Goal: Transaction & Acquisition: Purchase product/service

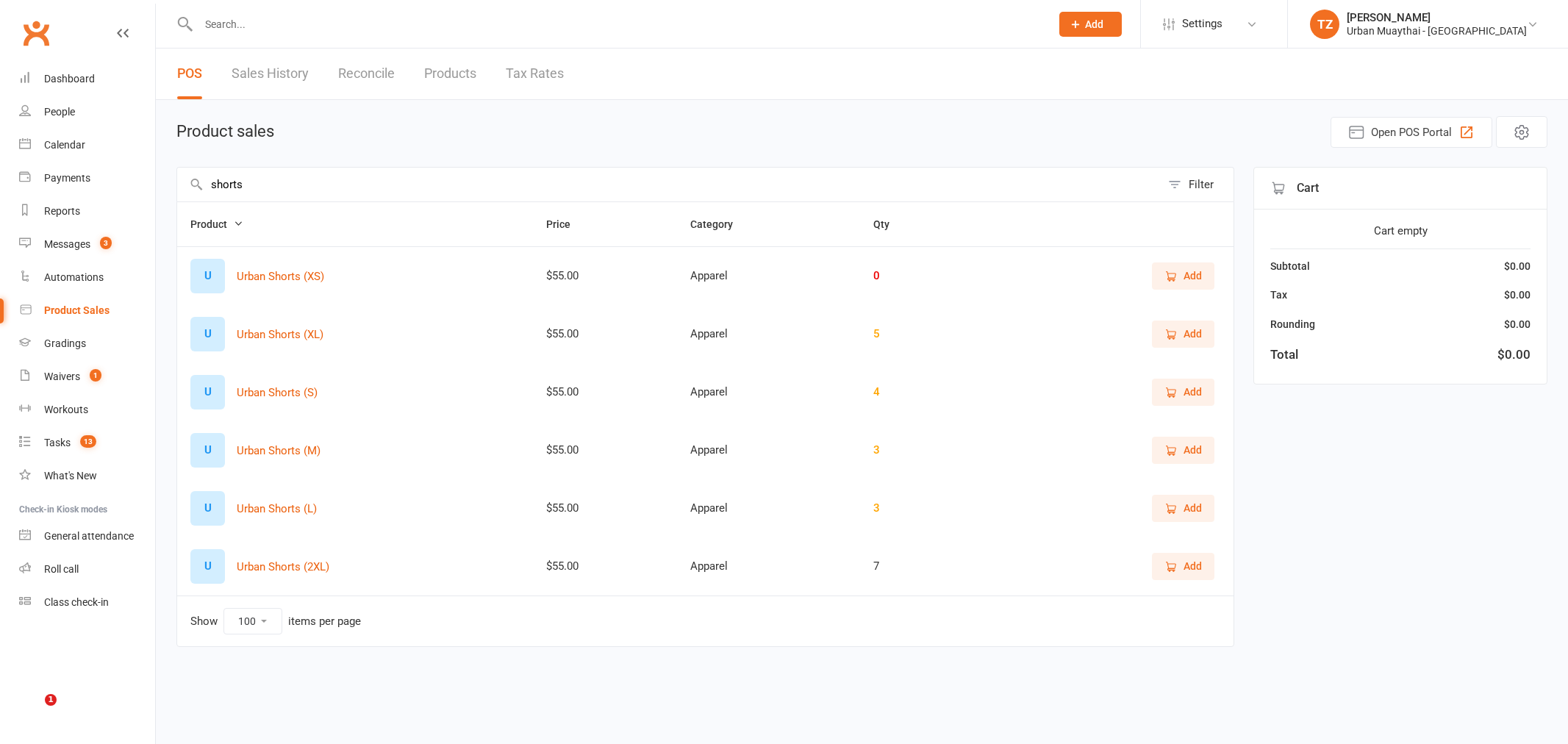
select select "100"
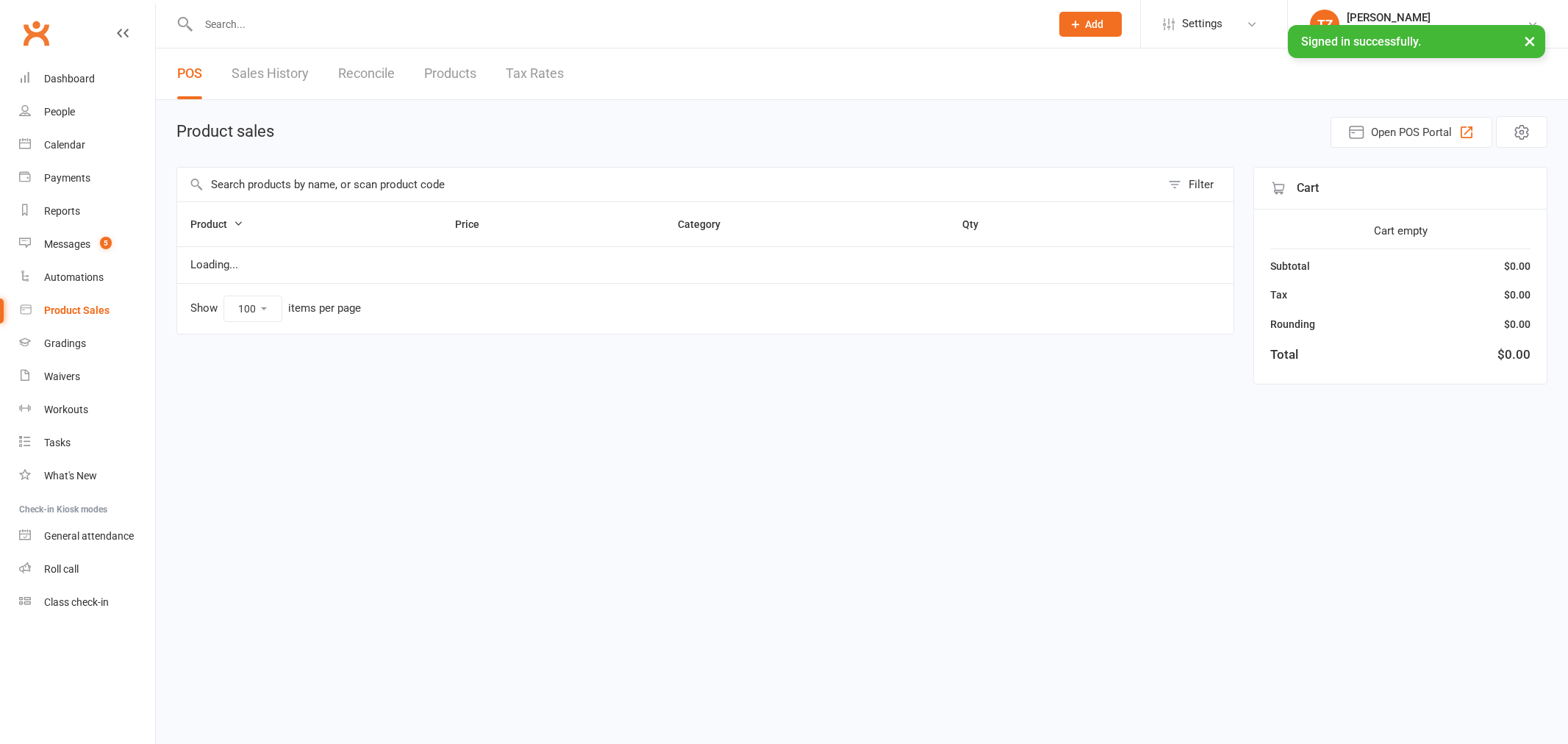
select select "100"
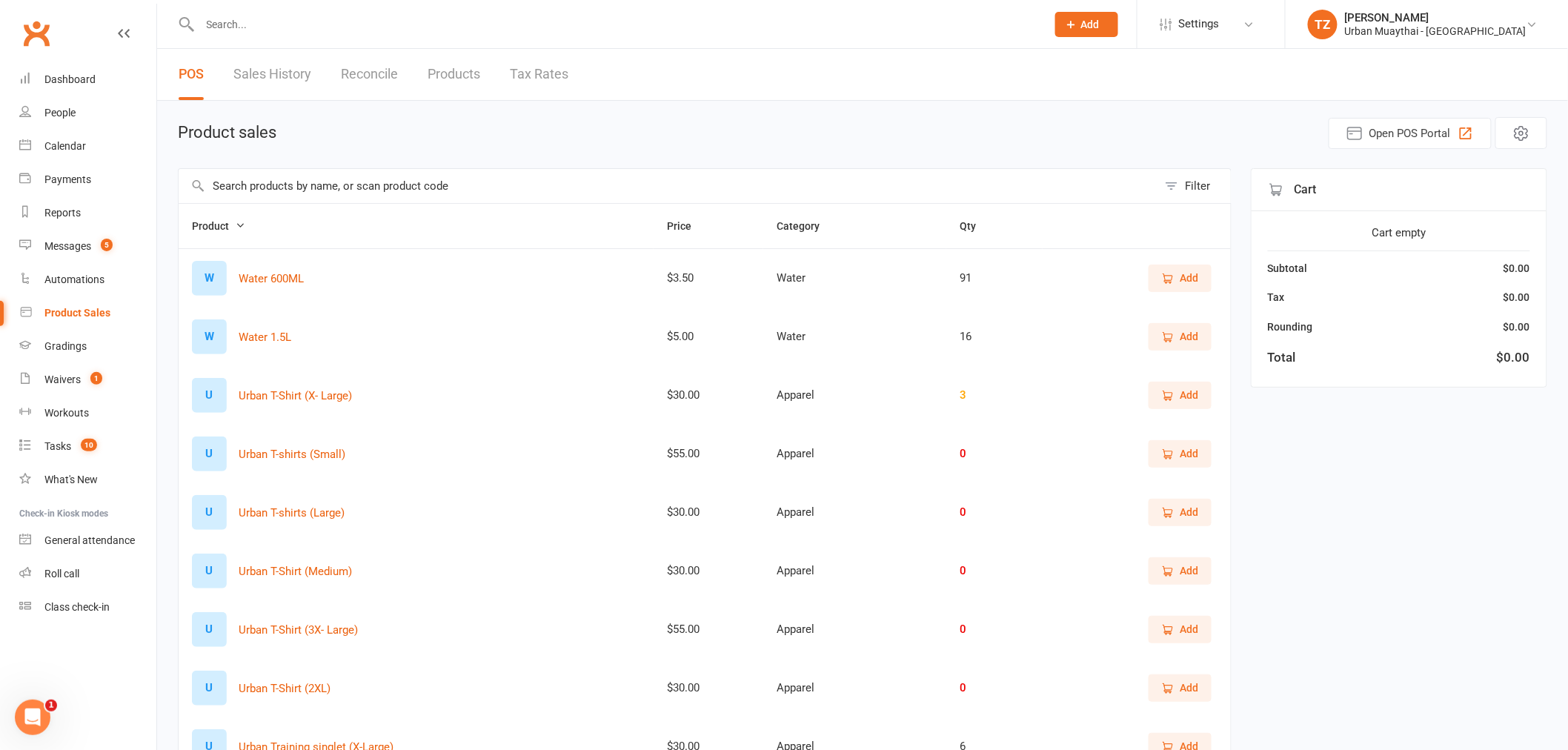
click at [480, 178] on input "text" at bounding box center [668, 186] width 979 height 34
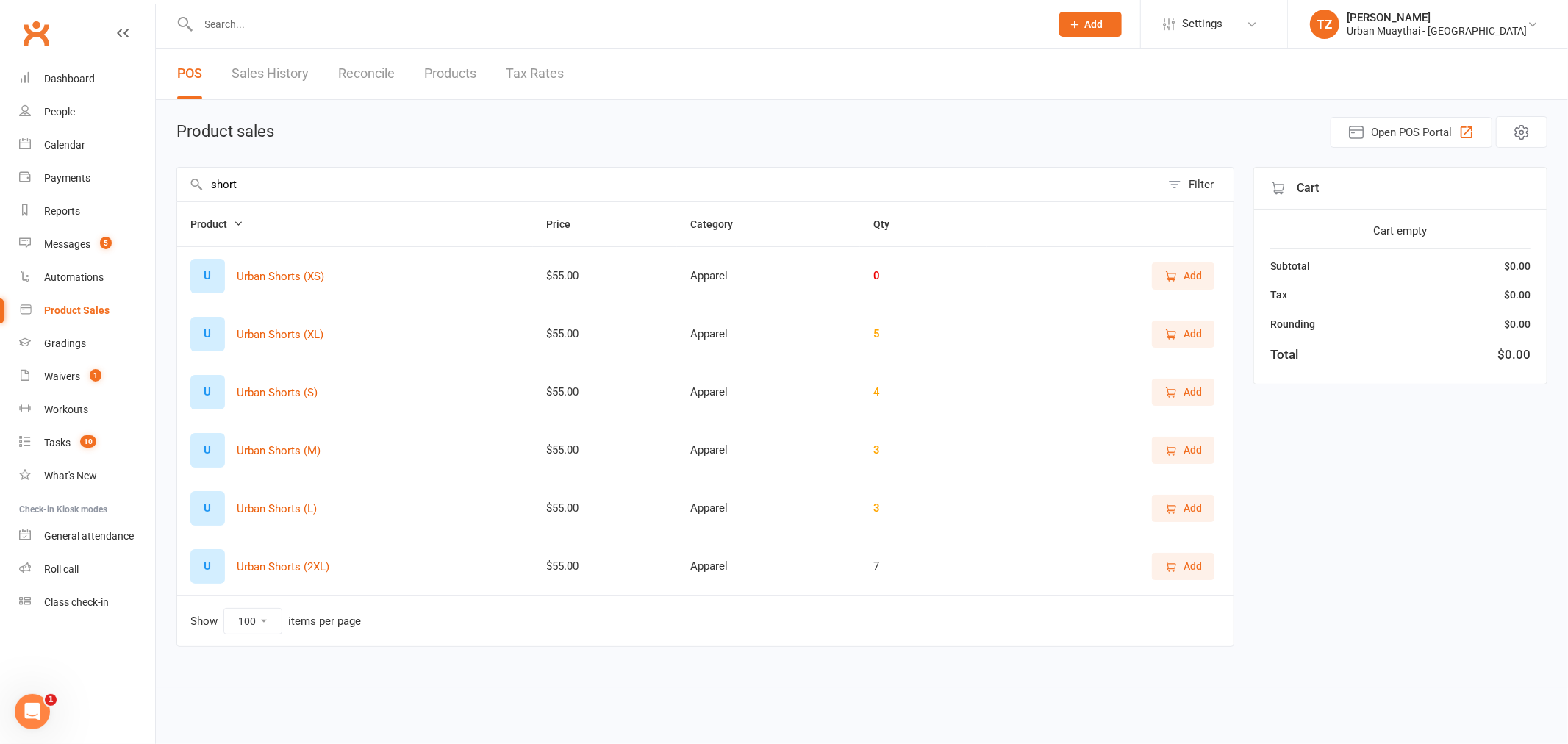
type input "short"
click at [1202, 399] on button "Add" at bounding box center [1183, 391] width 62 height 27
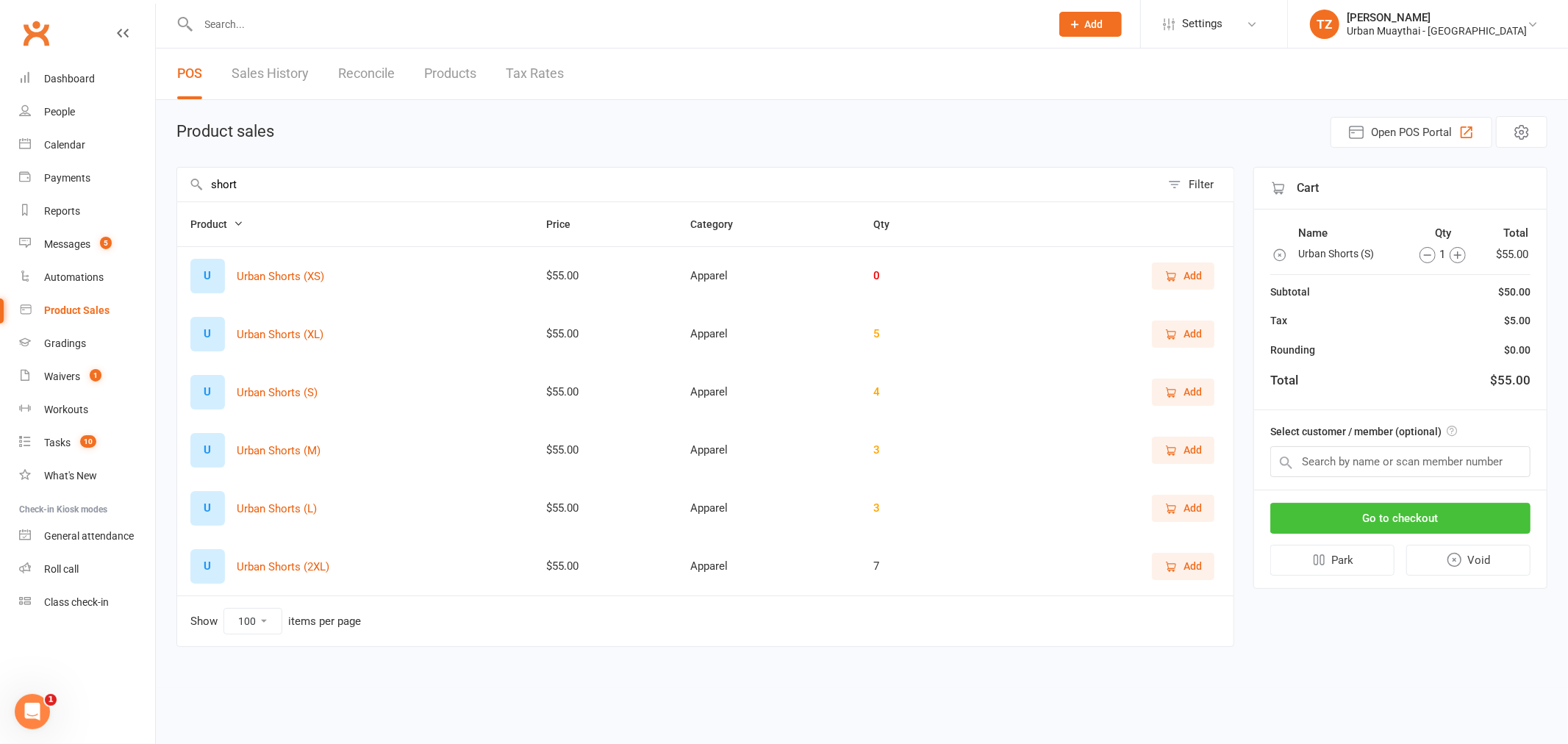
click at [1437, 509] on button "Go to checkout" at bounding box center [1400, 517] width 260 height 31
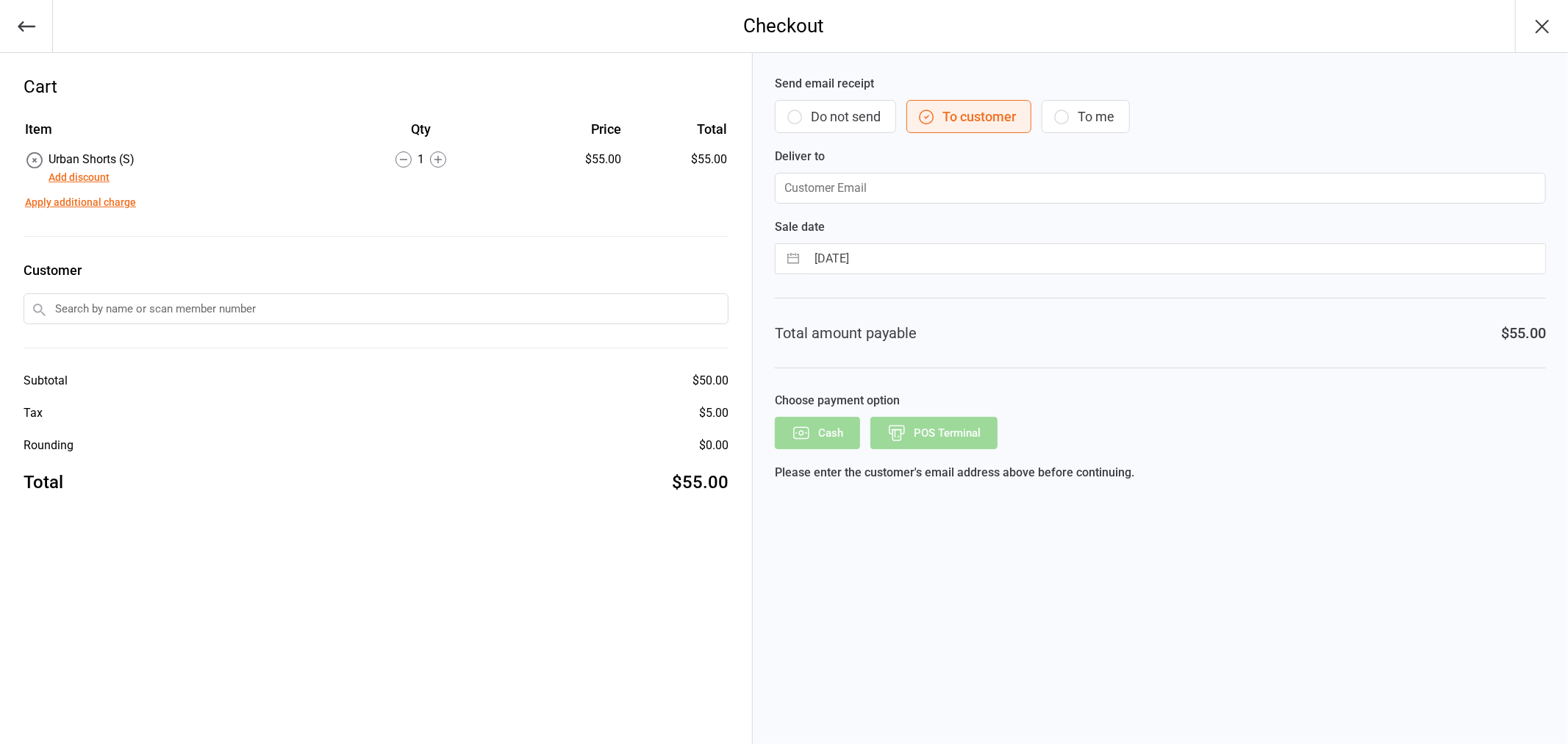
click at [860, 123] on button "Do not send" at bounding box center [835, 116] width 121 height 34
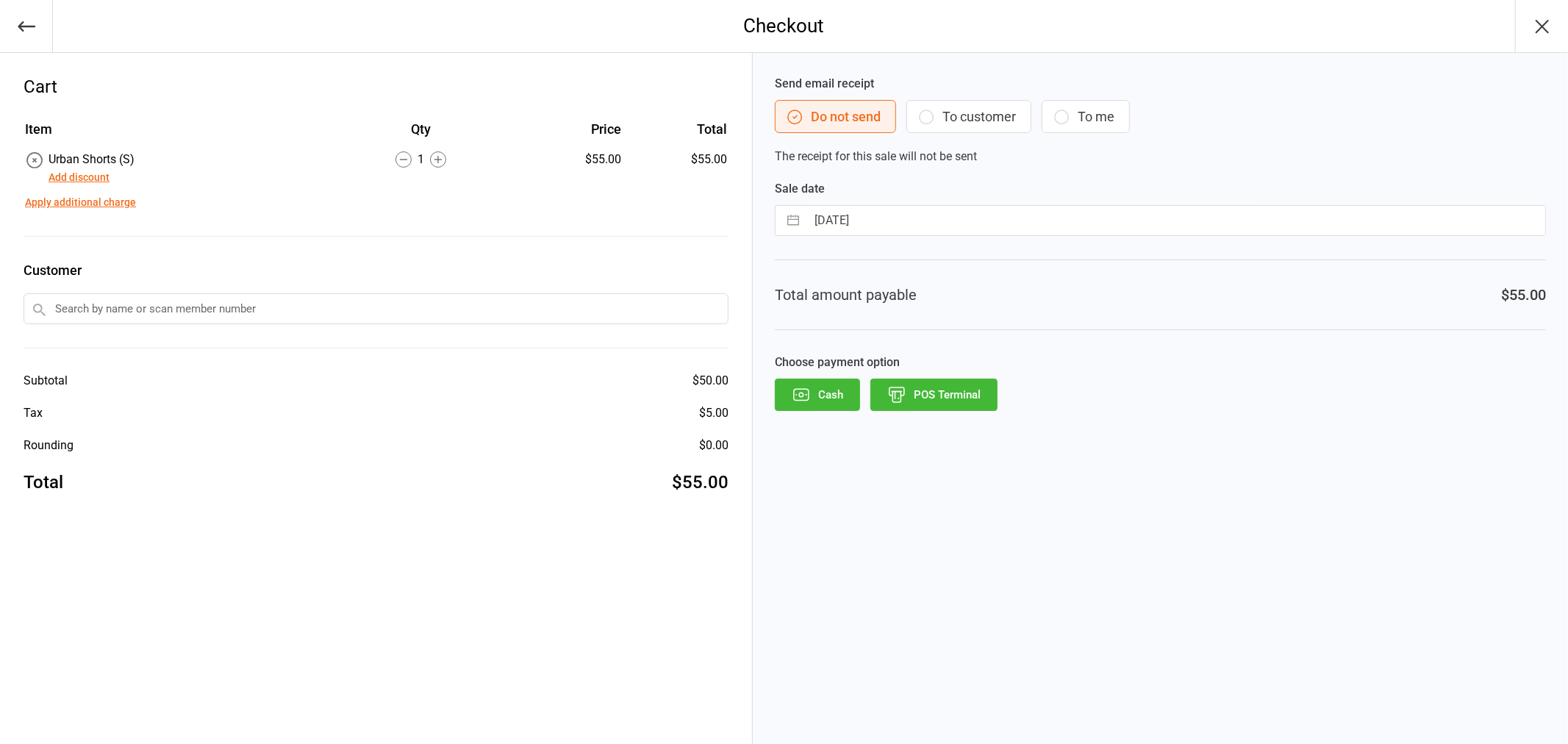
click at [932, 398] on button "POS Terminal" at bounding box center [933, 394] width 127 height 33
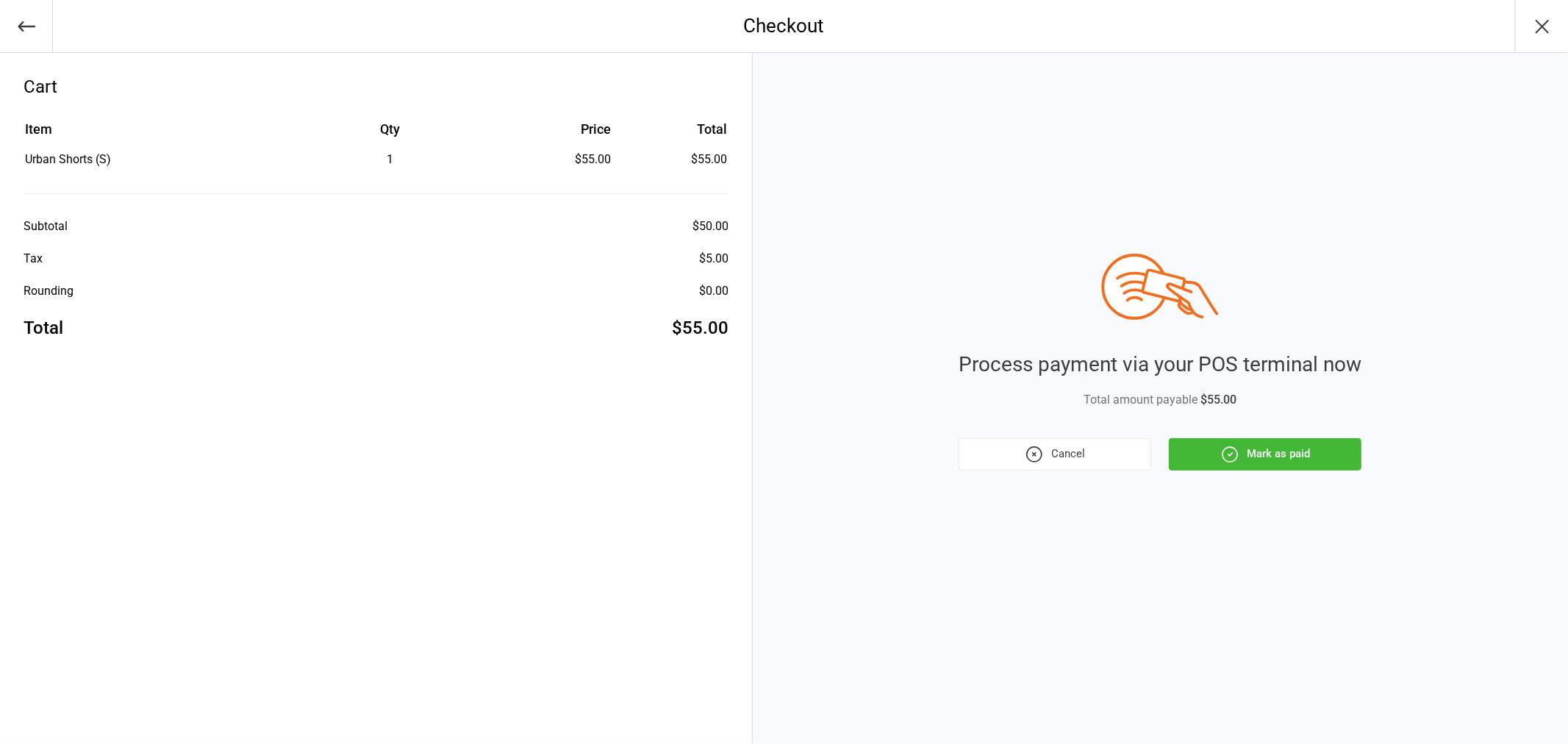
click at [1296, 457] on button "Mark as paid" at bounding box center [1264, 454] width 192 height 33
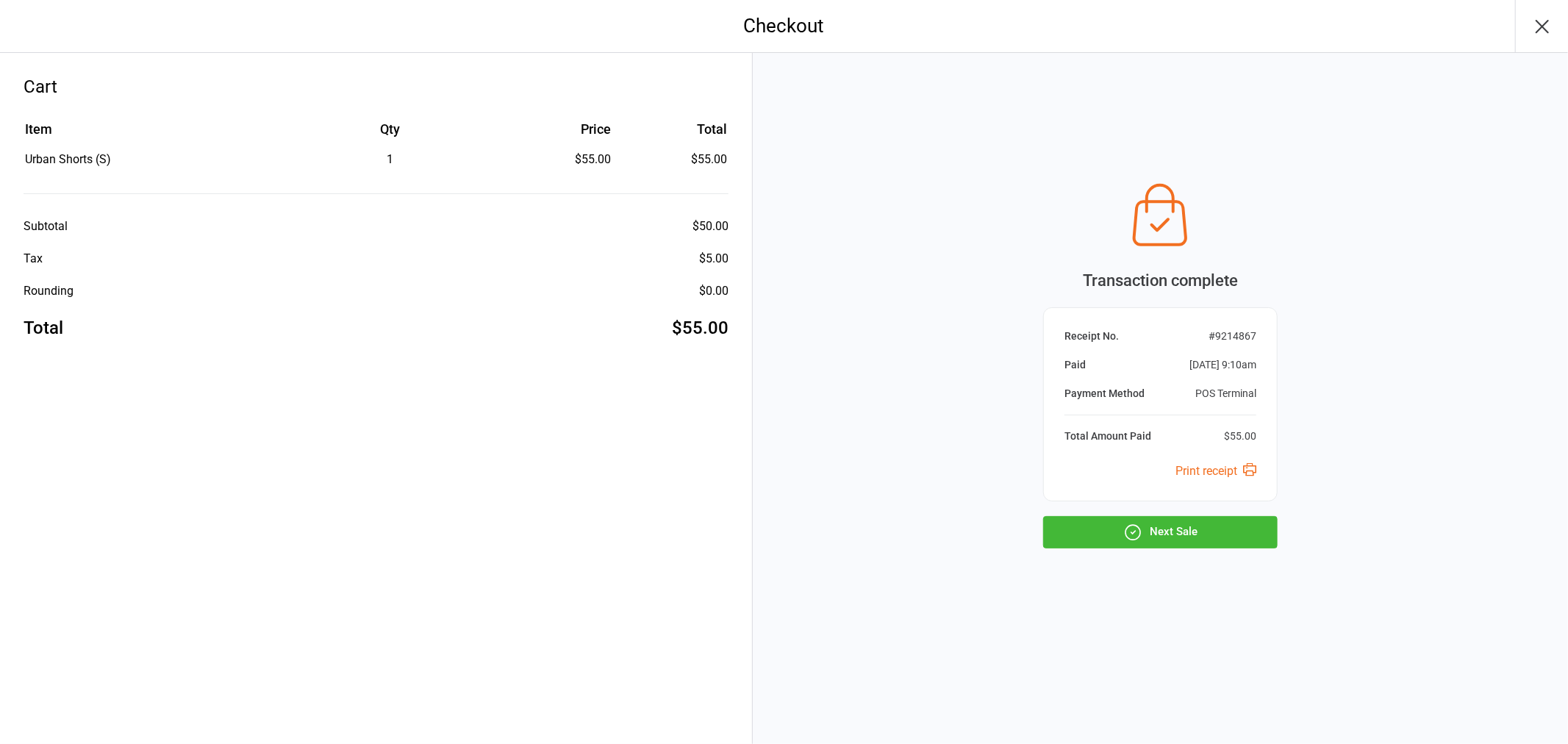
click at [1177, 527] on button "Next Sale" at bounding box center [1160, 532] width 235 height 33
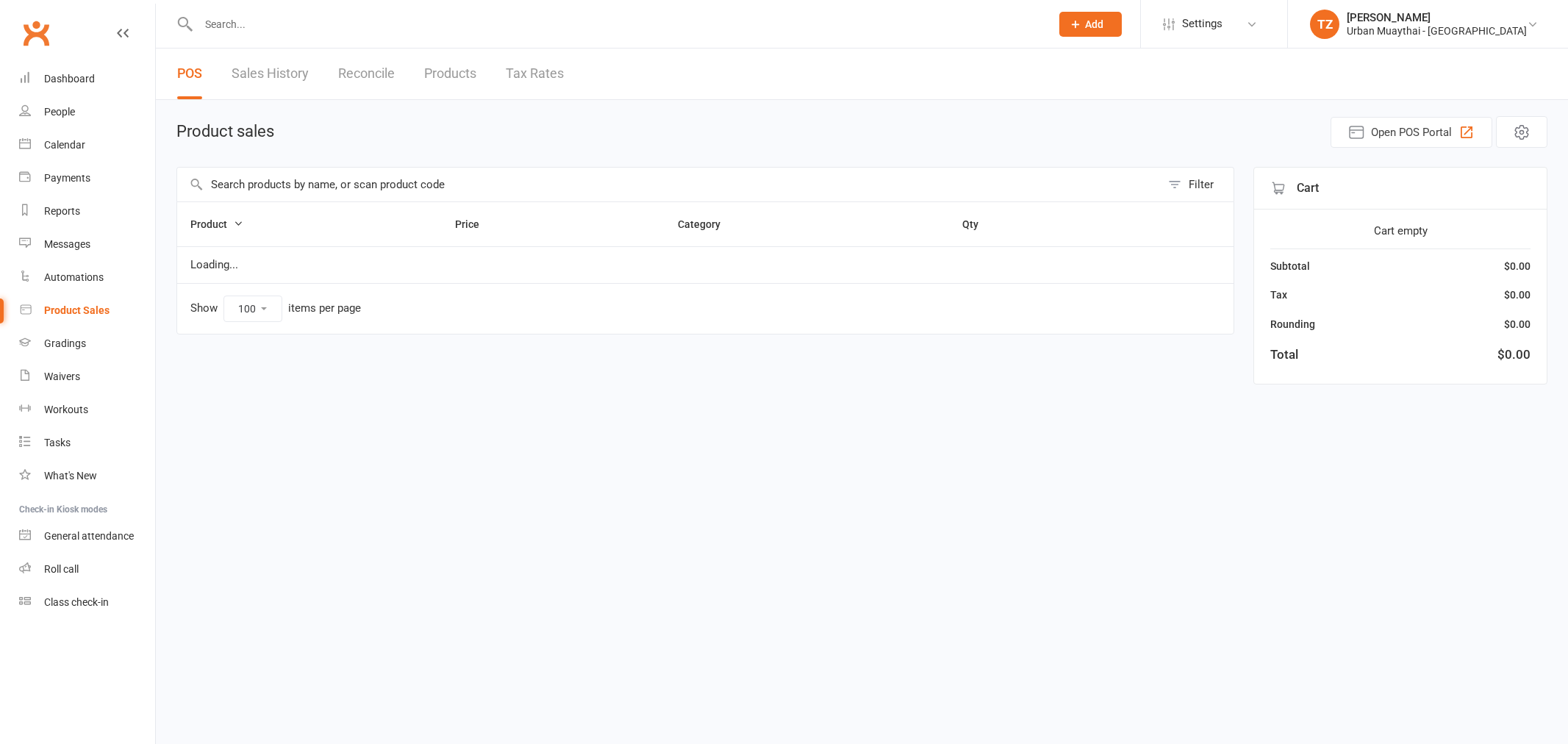
select select "100"
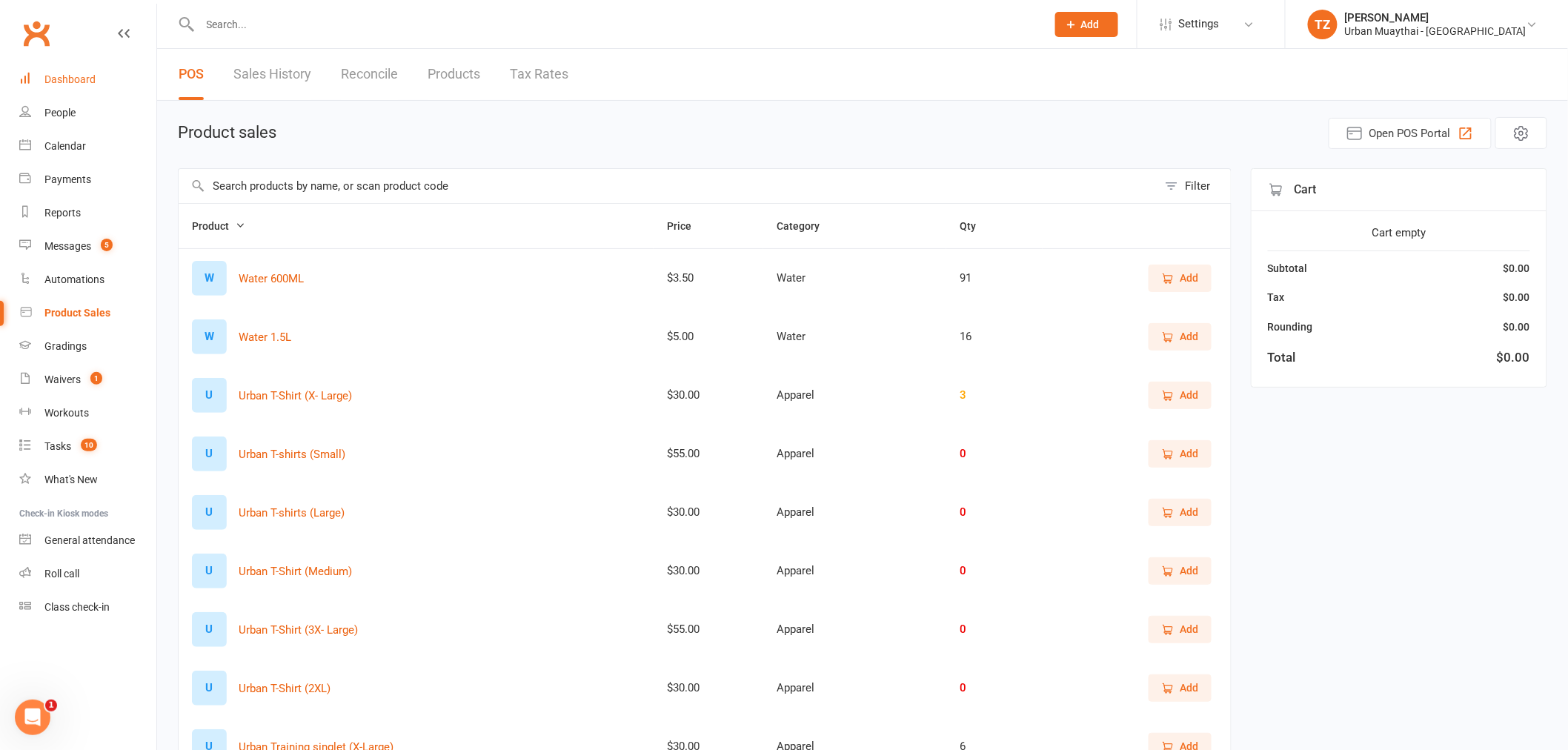
click at [75, 82] on div "Dashboard" at bounding box center [70, 79] width 51 height 12
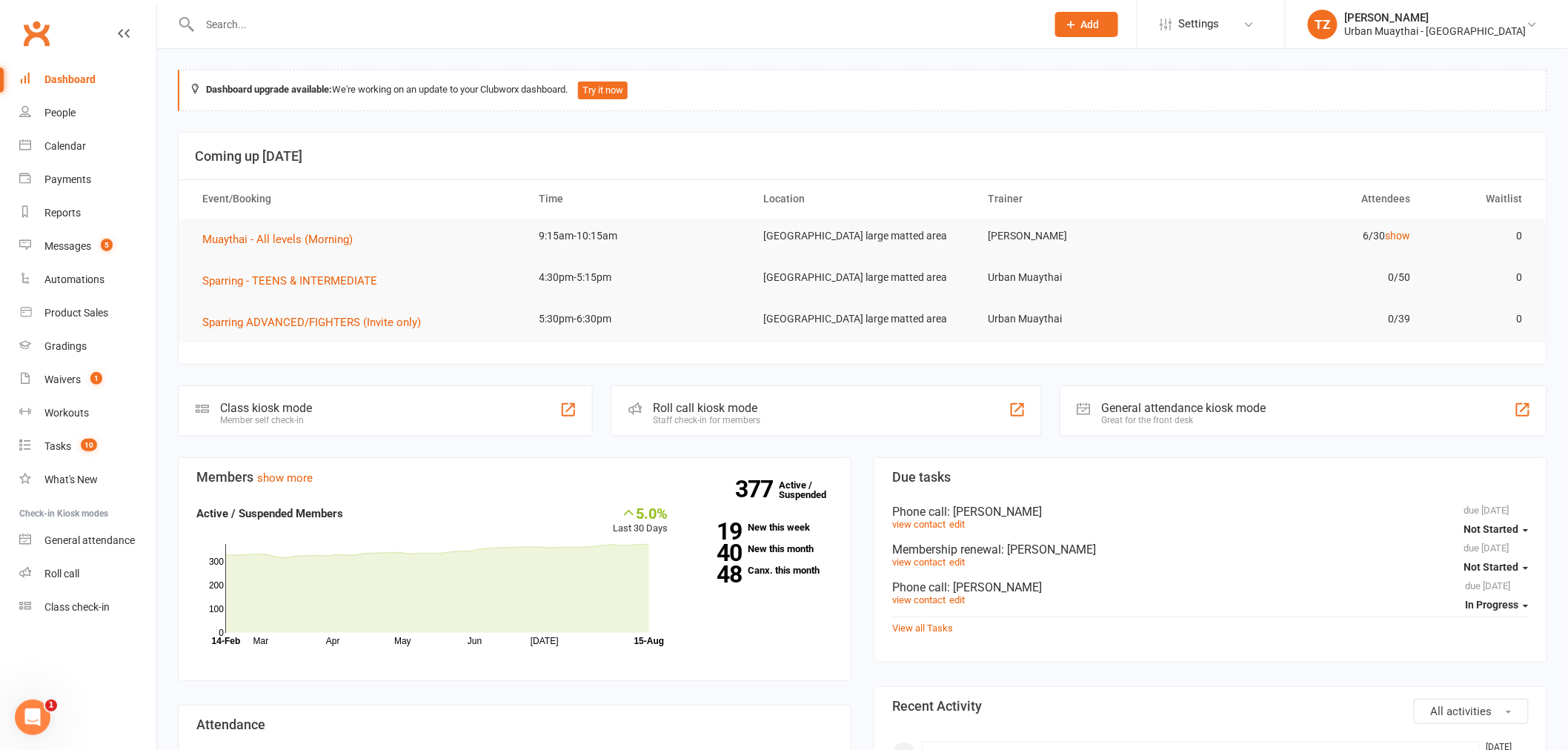
click at [795, 420] on div "Roll call kiosk mode Staff check-in for members" at bounding box center [826, 410] width 430 height 51
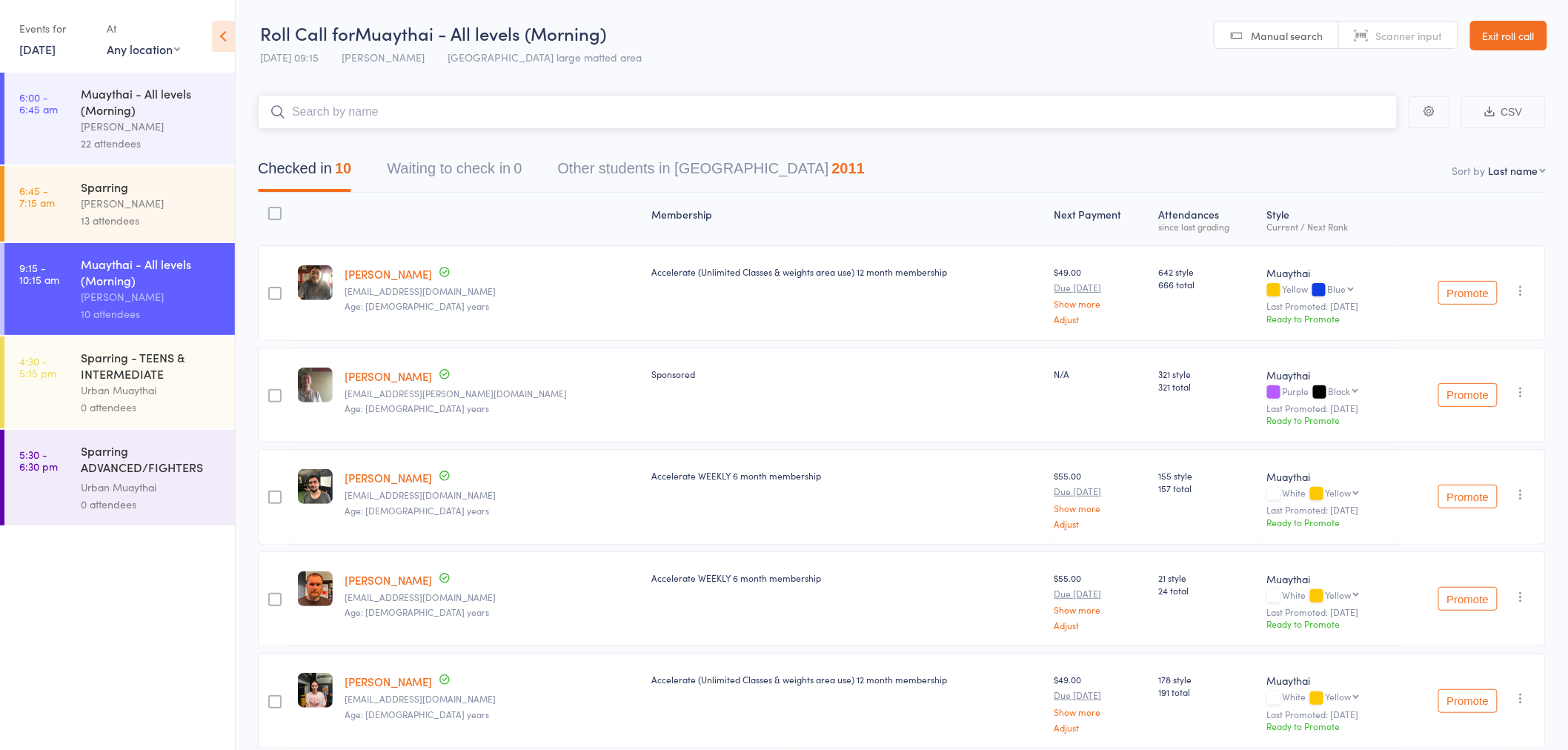
click at [895, 106] on input "search" at bounding box center [828, 111] width 1140 height 34
click at [484, 112] on input "search" at bounding box center [828, 111] width 1140 height 34
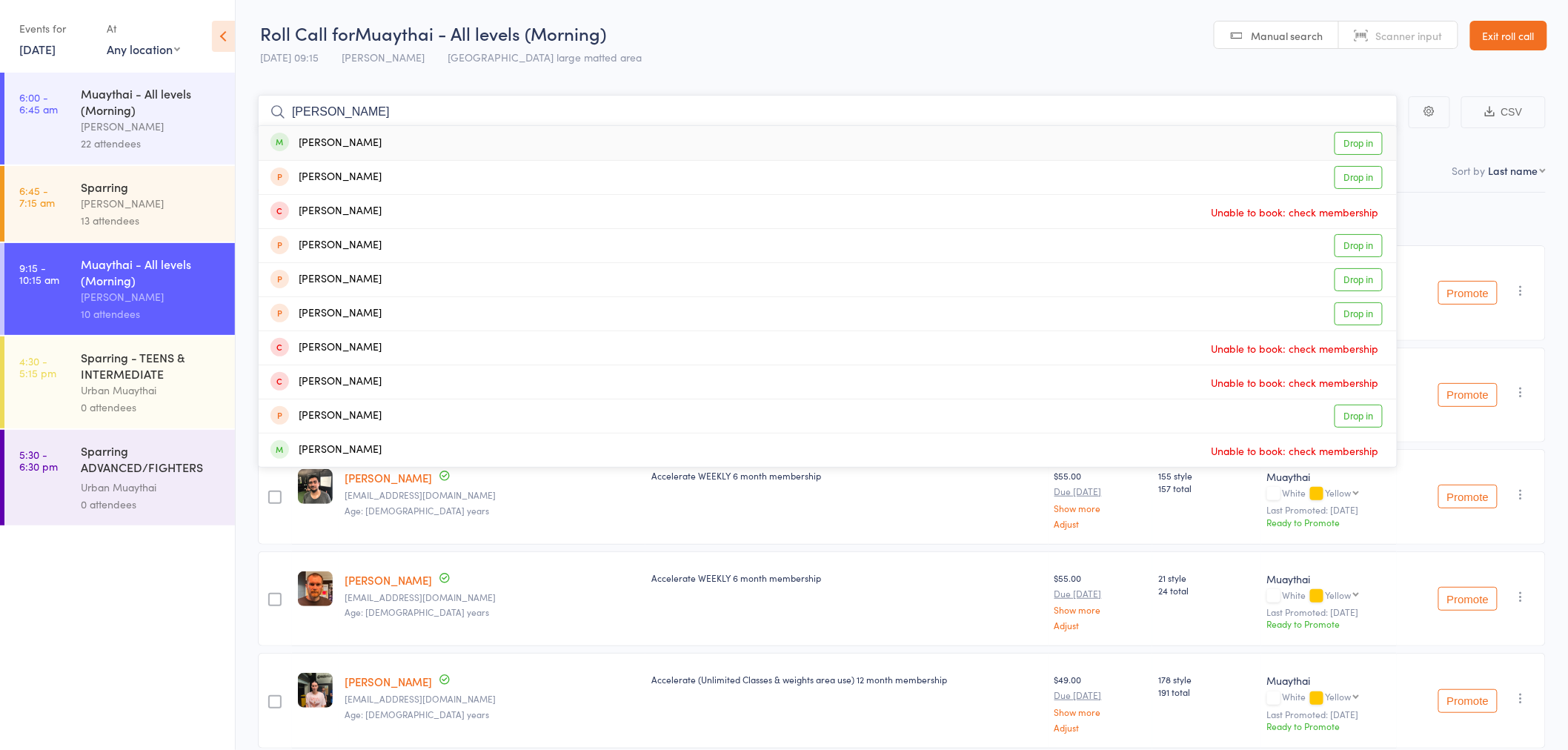
type input "cameron"
click at [505, 149] on div "Cameron Sim Drop in" at bounding box center [828, 143] width 1139 height 34
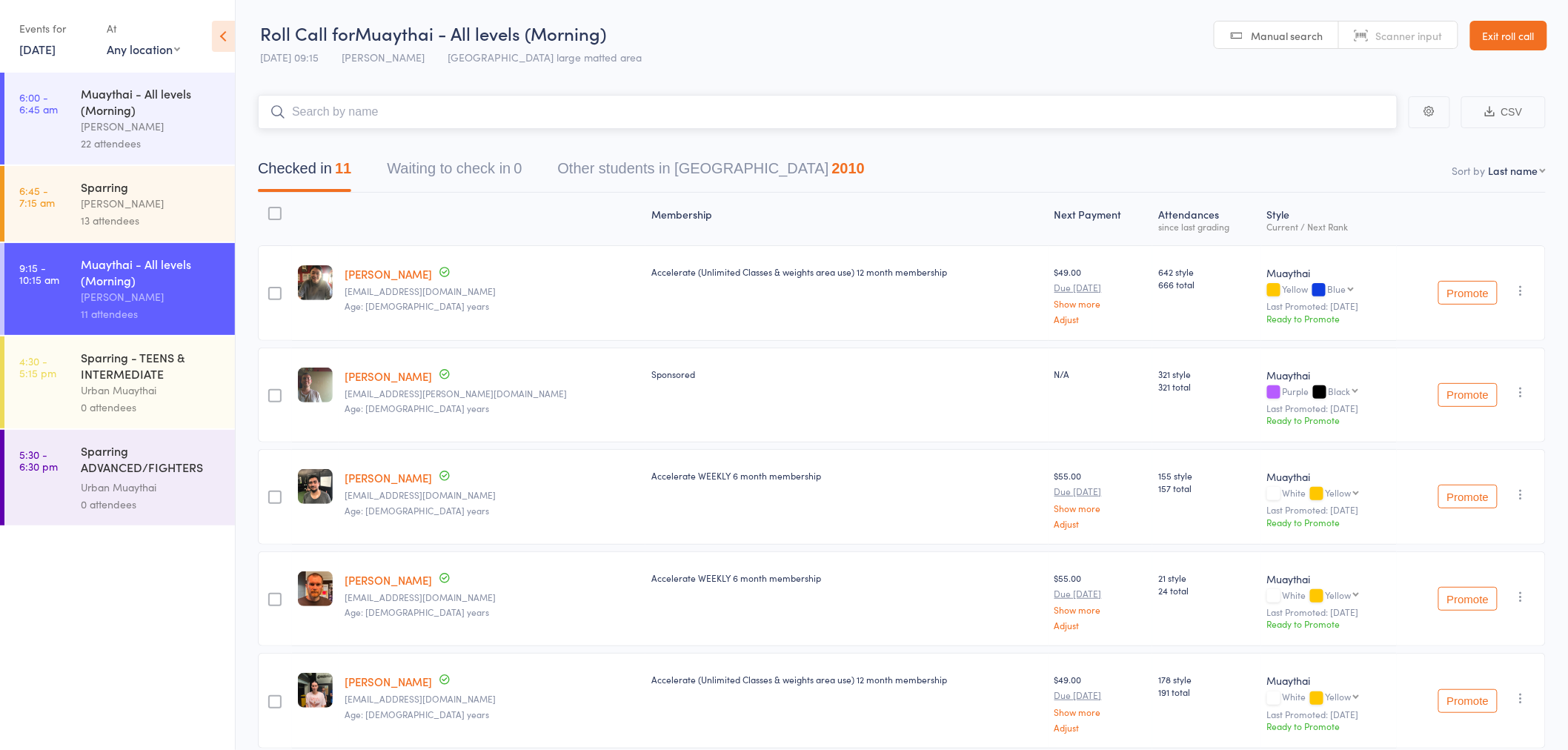
click at [448, 107] on input "search" at bounding box center [828, 111] width 1140 height 34
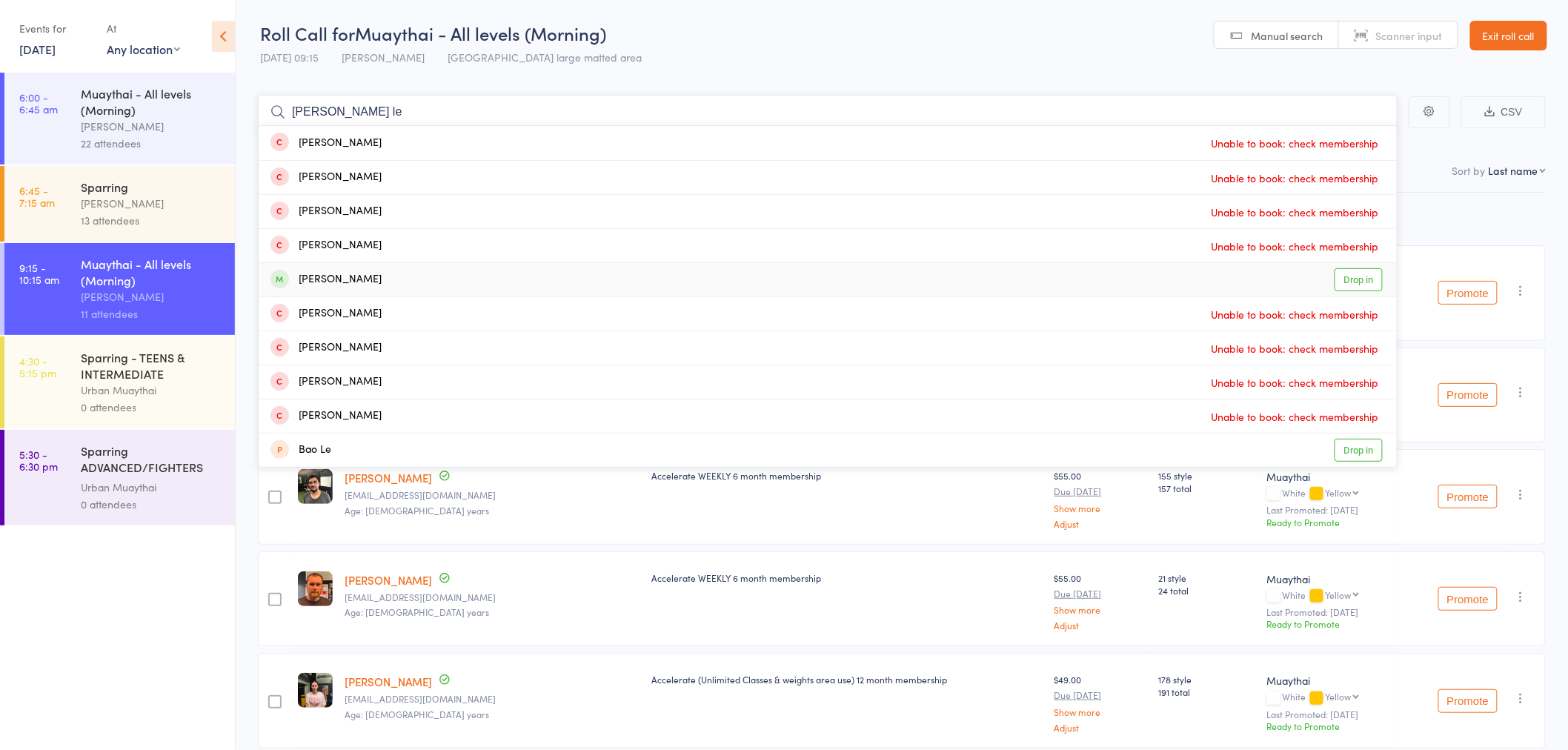
type input "jared le"
click at [446, 277] on div "Jarrod Leathem Drop in" at bounding box center [828, 280] width 1139 height 34
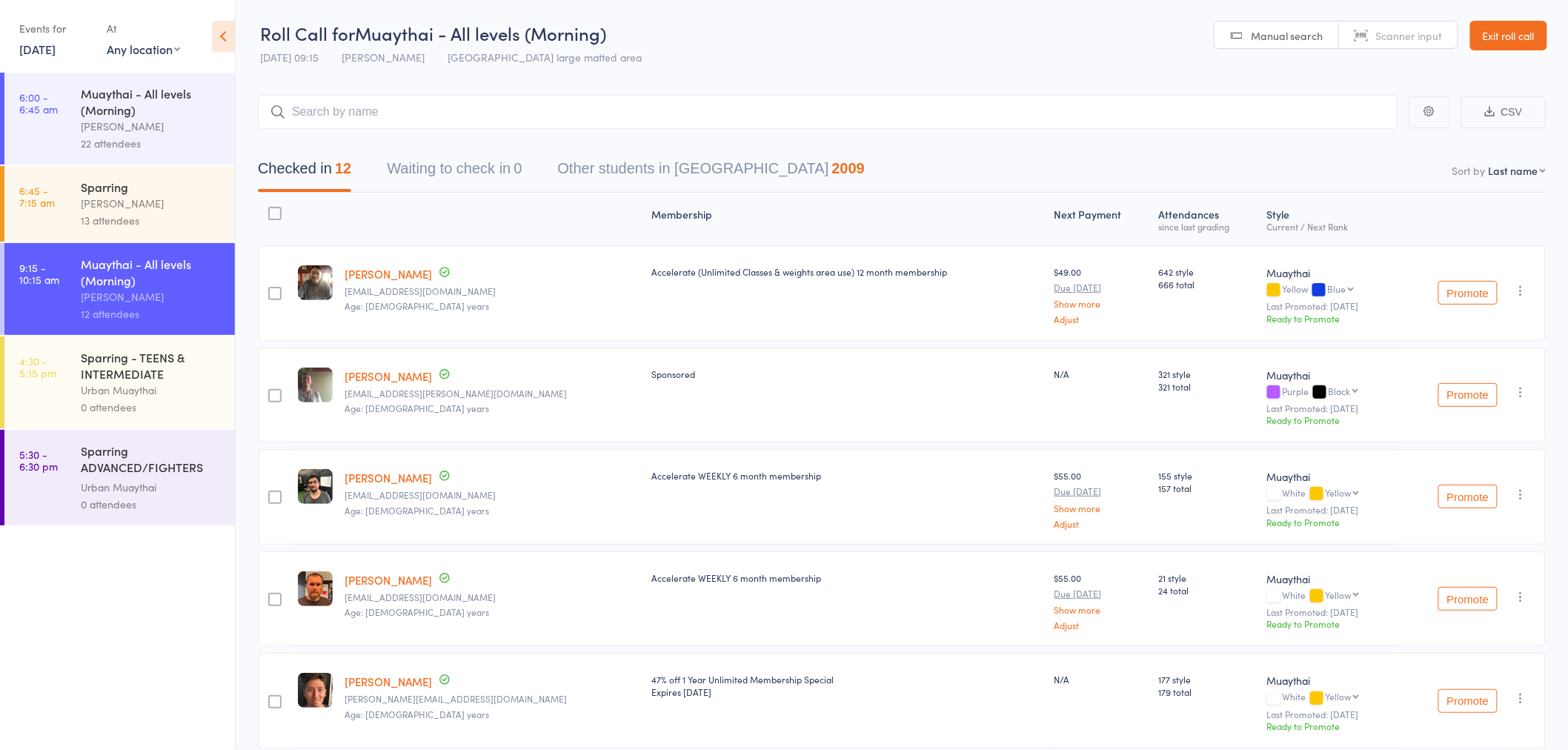
click at [1521, 40] on link "Exit roll call" at bounding box center [1509, 36] width 78 height 30
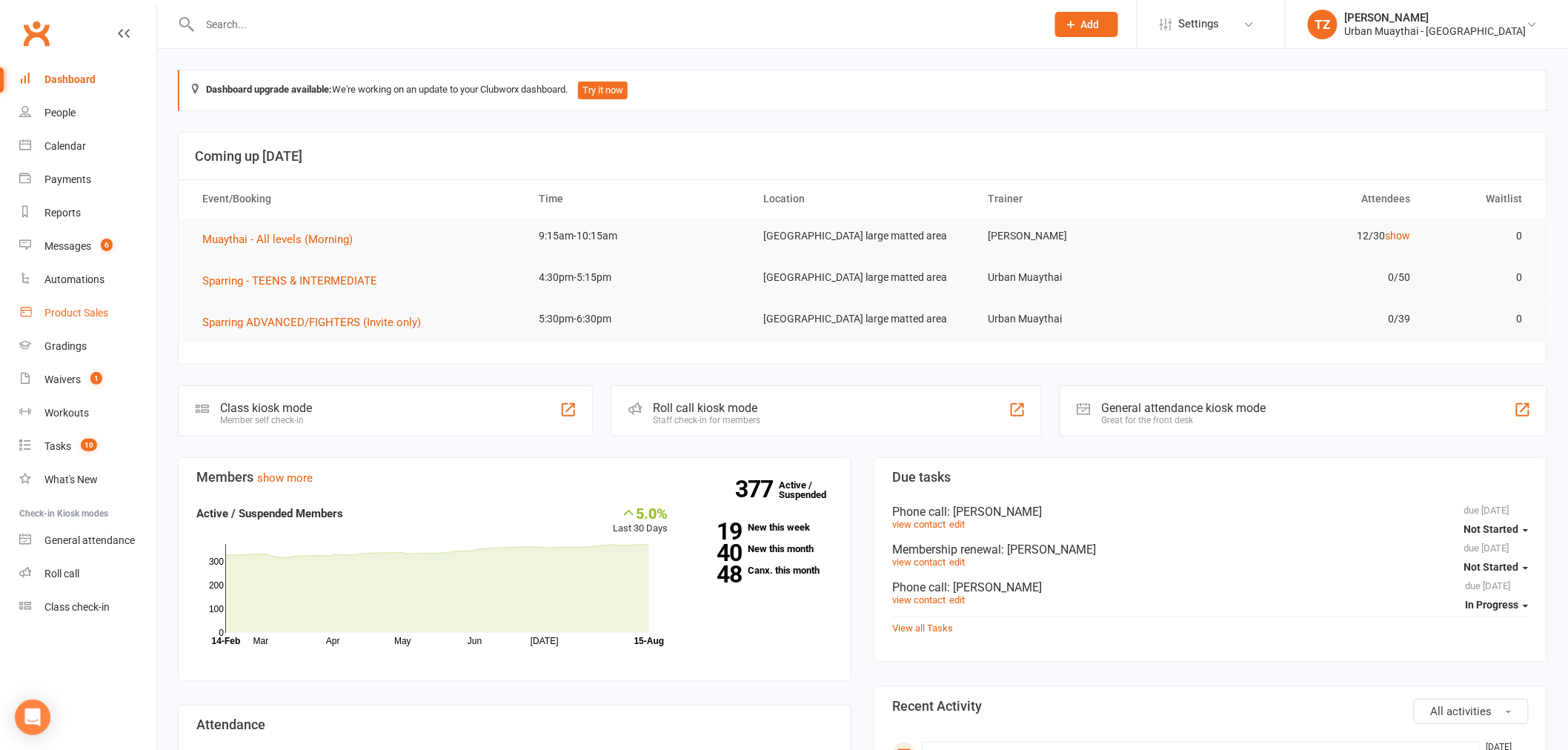
click at [80, 305] on link "Product Sales" at bounding box center [87, 313] width 137 height 34
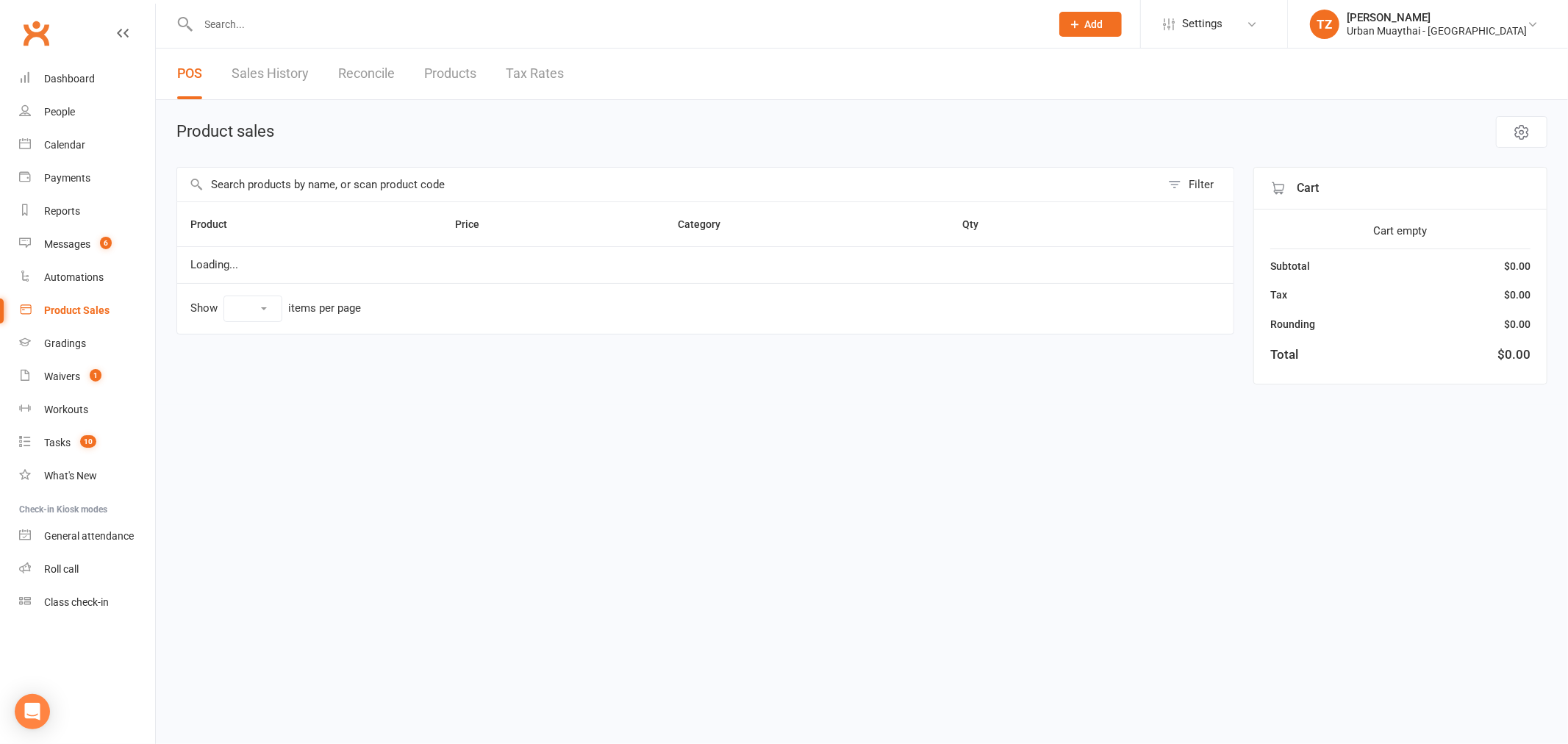
select select "100"
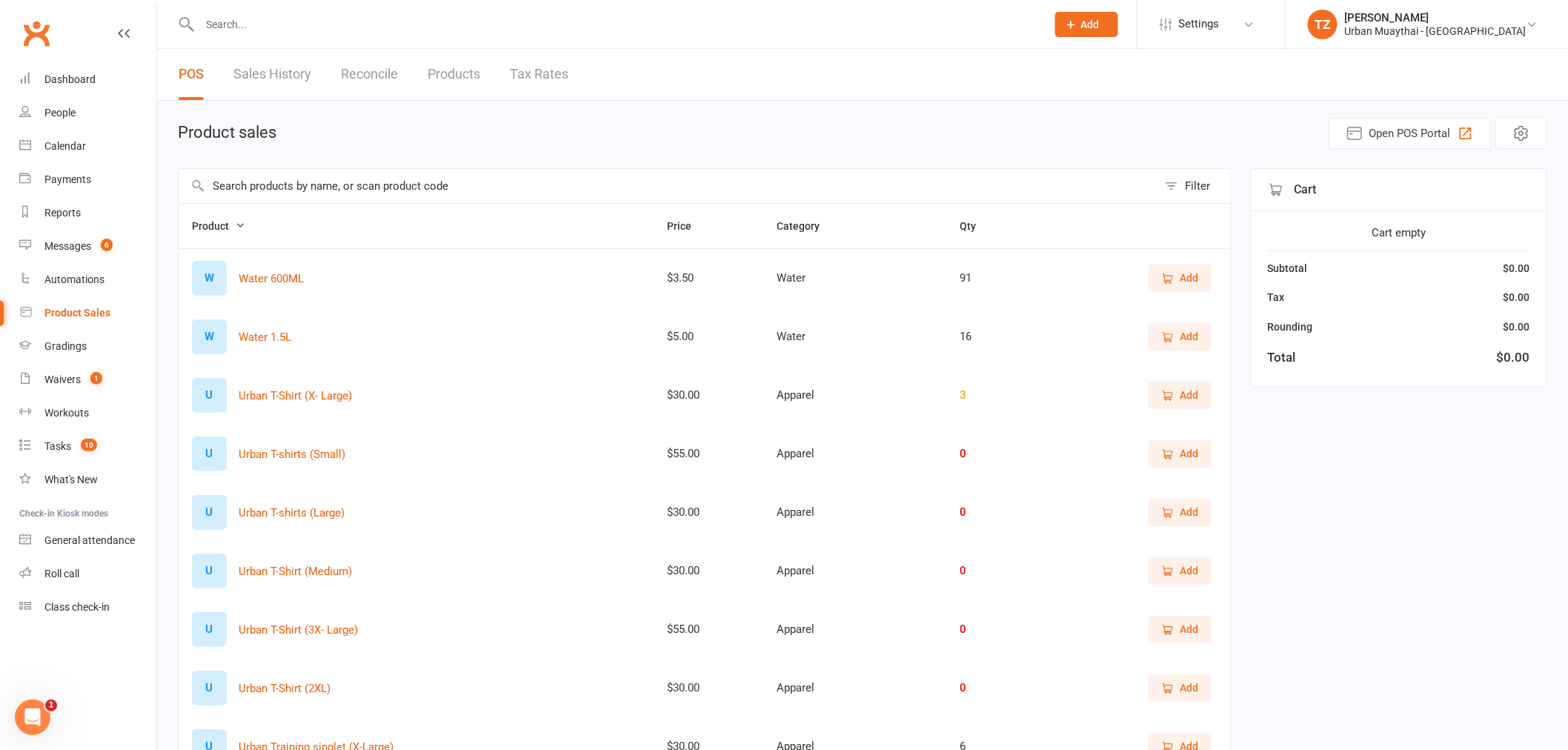
click at [259, 77] on link "Sales History" at bounding box center [272, 74] width 78 height 51
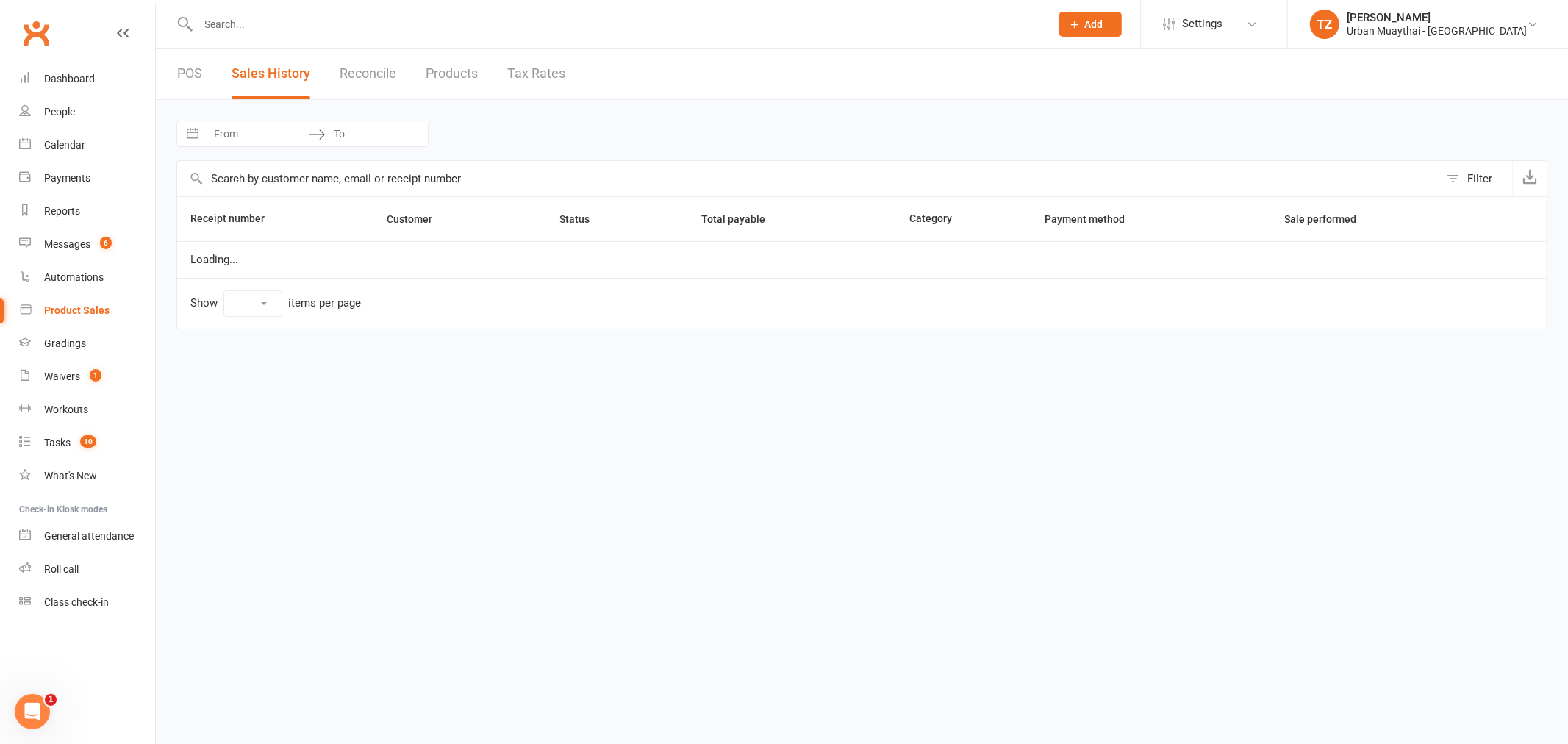
select select "25"
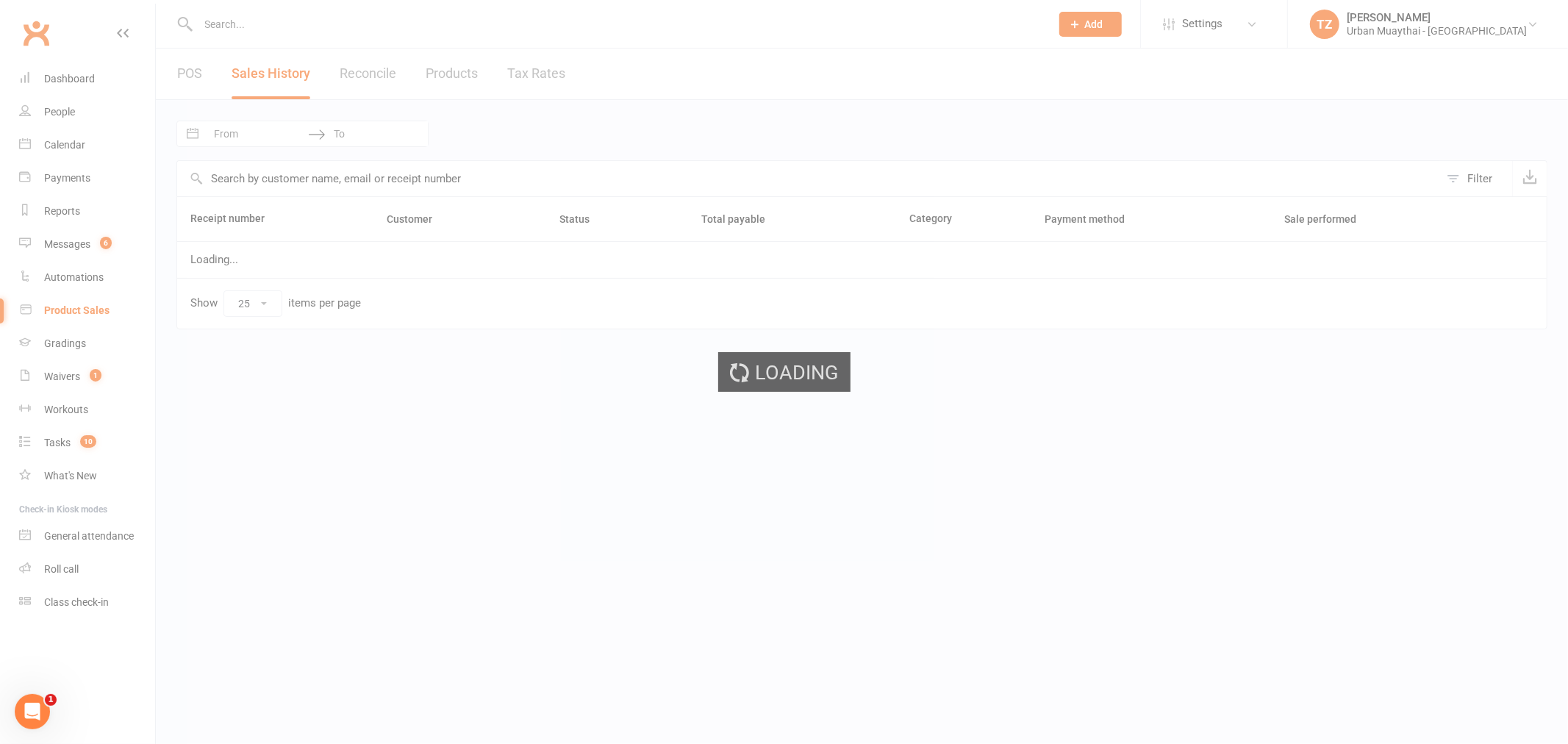
drag, startPoint x: 257, startPoint y: 77, endPoint x: 327, endPoint y: 44, distance: 77.4
click at [327, 44] on ui-view "Prospect Member Non-attending contact Class / event Appointment Grading event T…" at bounding box center [784, 176] width 1568 height 346
